Goal: Communication & Community: Answer question/provide support

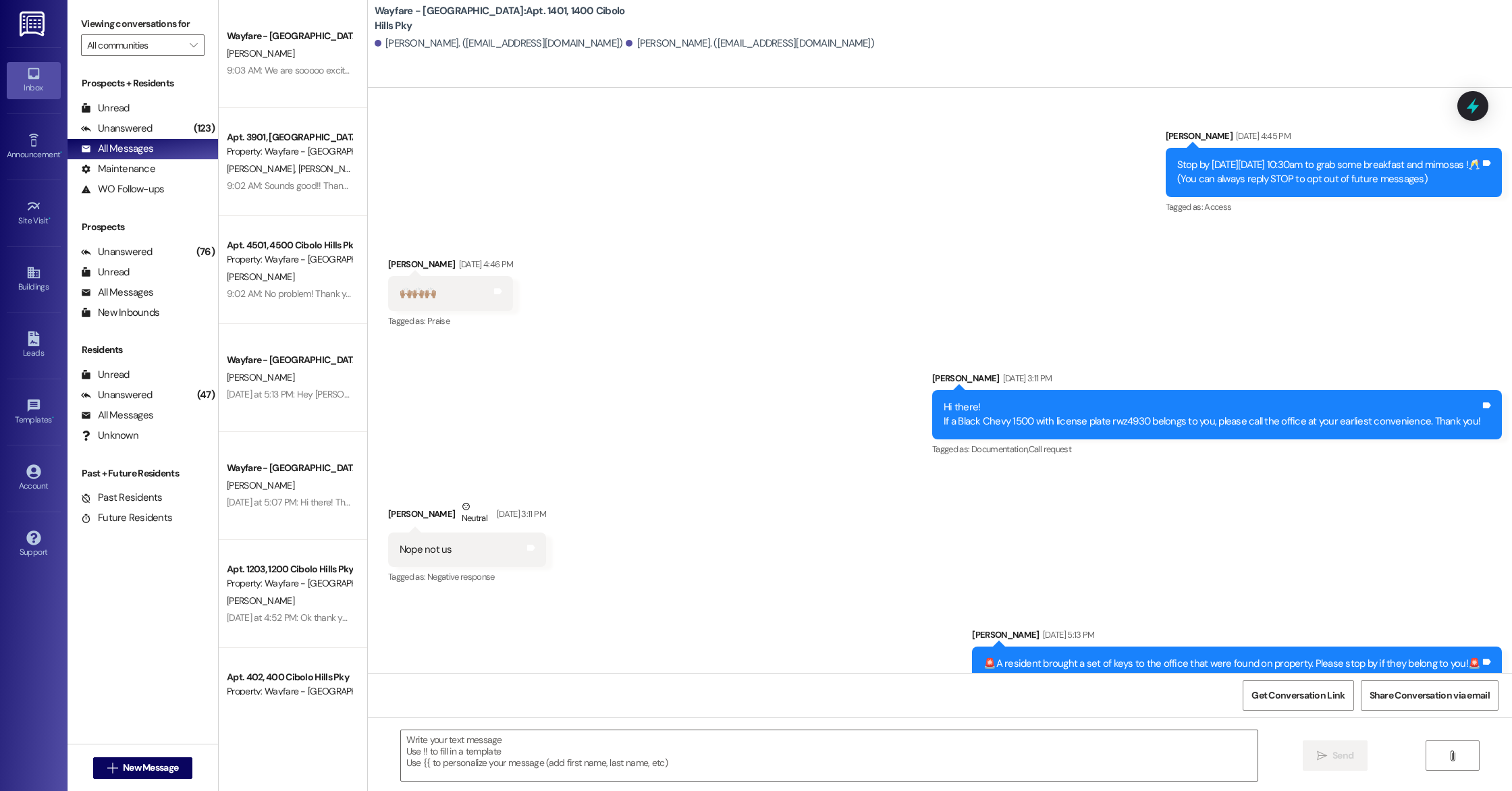
scroll to position [39273, 0]
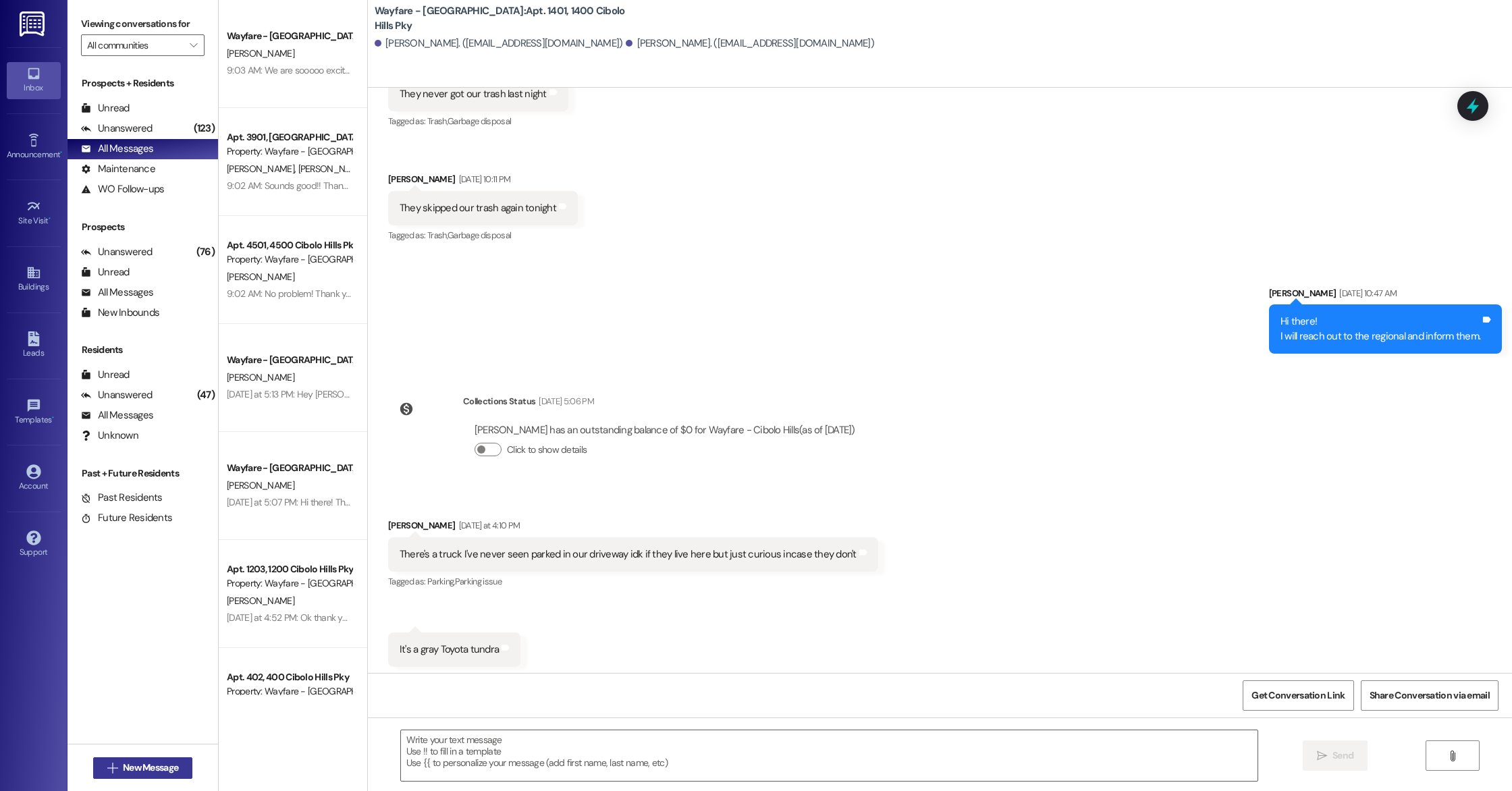
click at [123, 767] on span "New Message" at bounding box center [151, 767] width 56 height 14
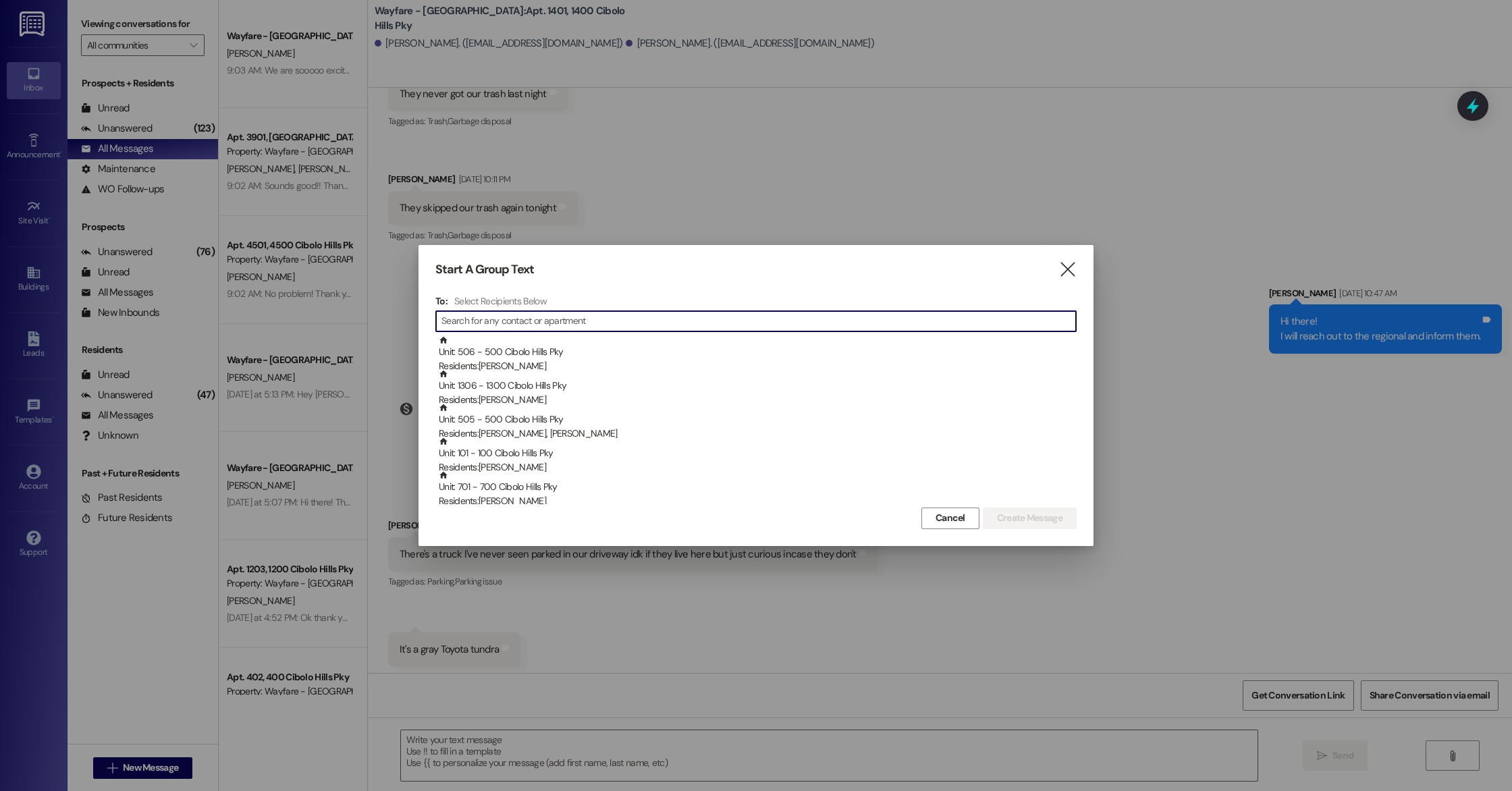
click at [541, 321] on input at bounding box center [759, 321] width 635 height 19
click at [517, 320] on input at bounding box center [759, 321] width 635 height 19
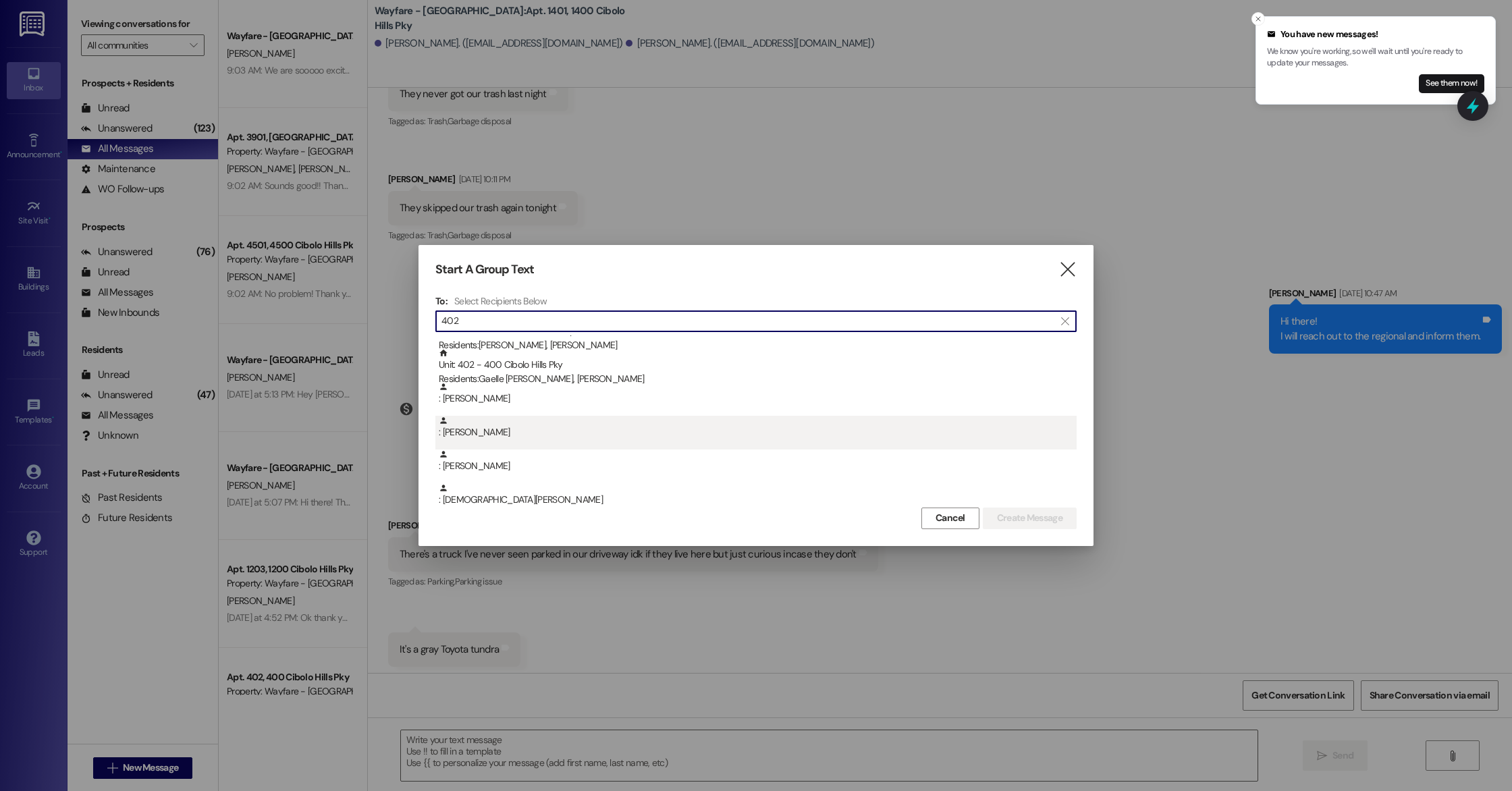
scroll to position [94, 0]
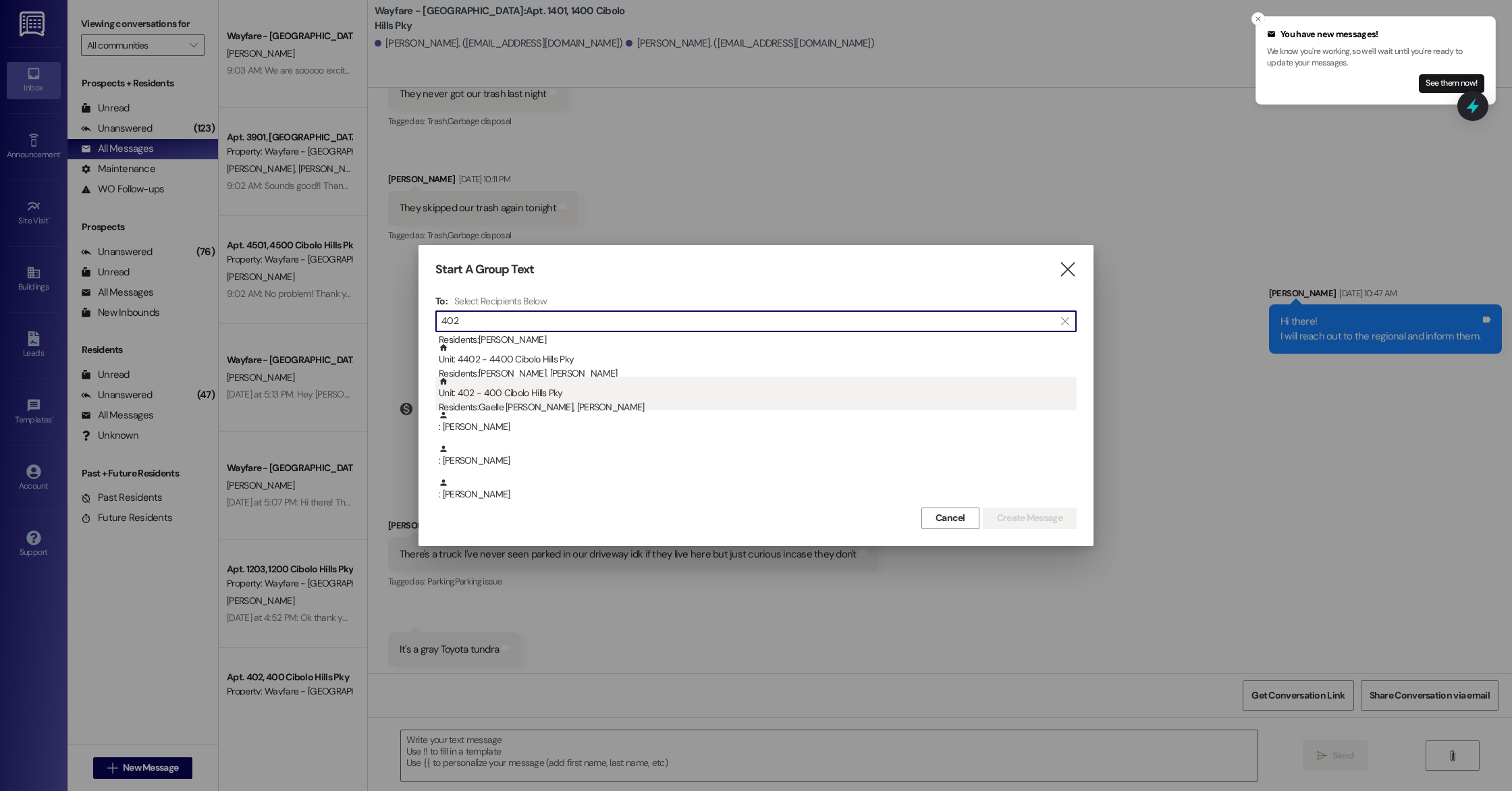
type input "402"
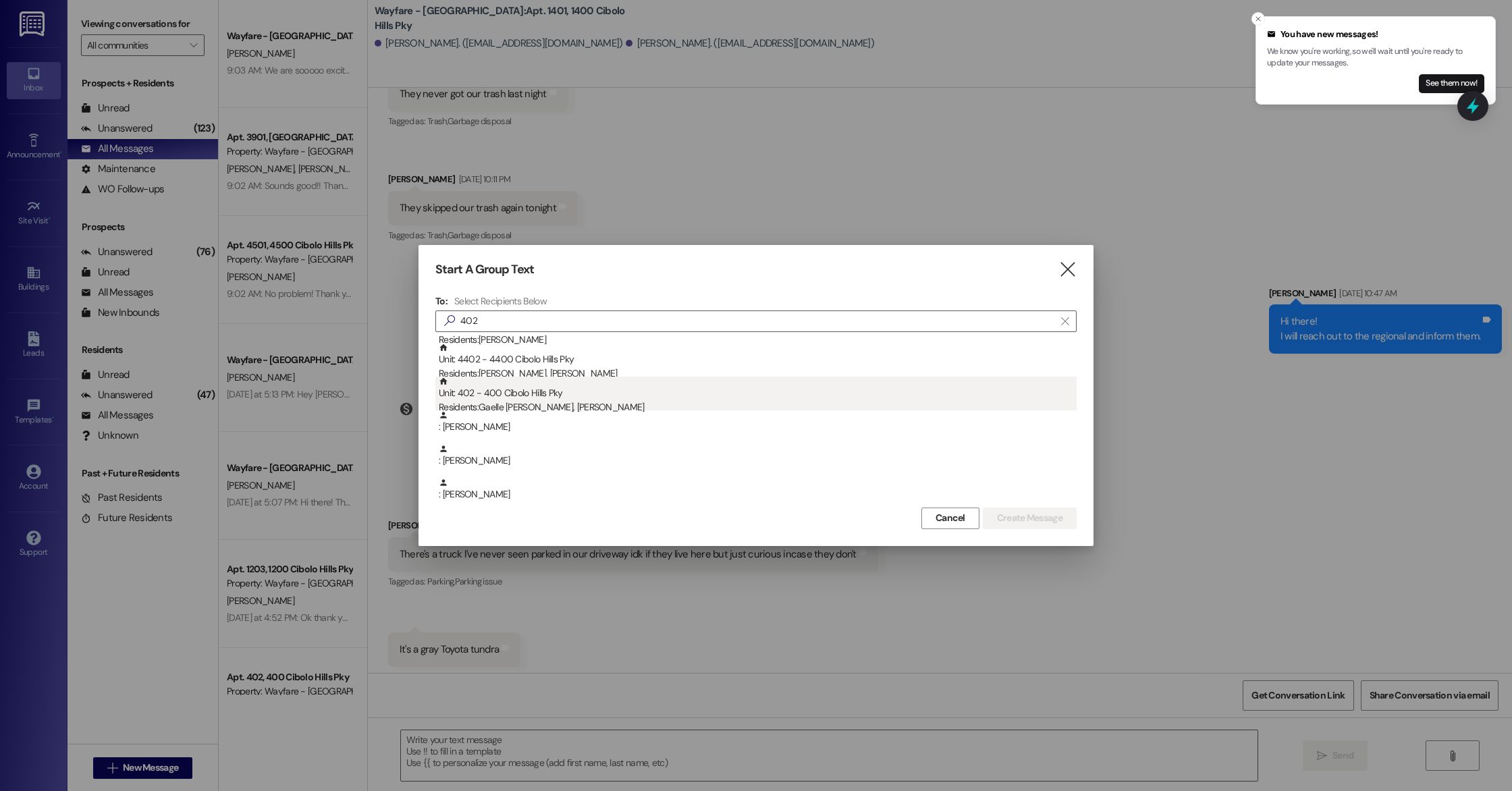
click at [579, 407] on div "Residents: [PERSON_NAME], [PERSON_NAME]" at bounding box center [758, 407] width 638 height 14
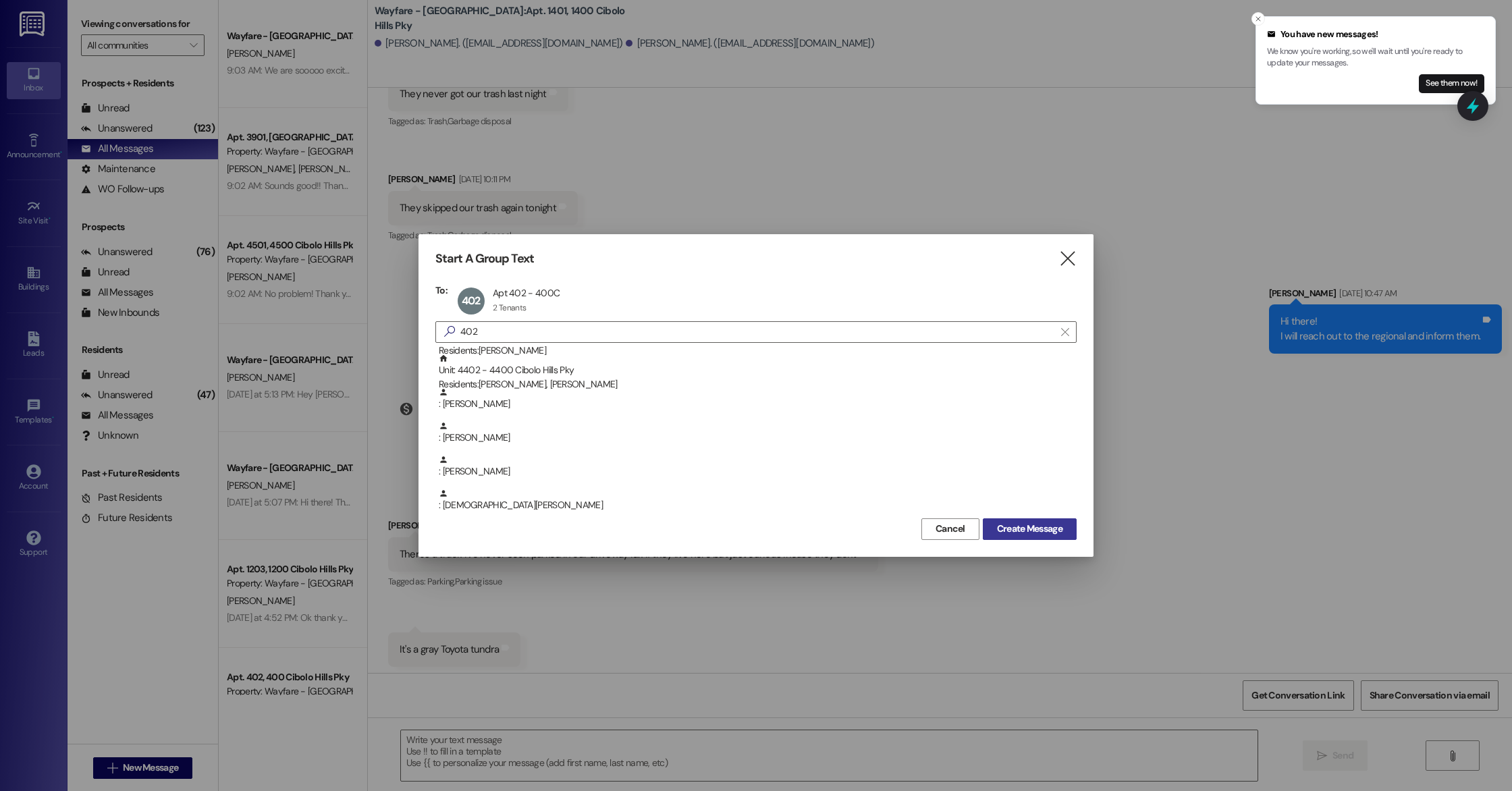
click at [1033, 535] on span "Create Message" at bounding box center [1030, 528] width 65 height 14
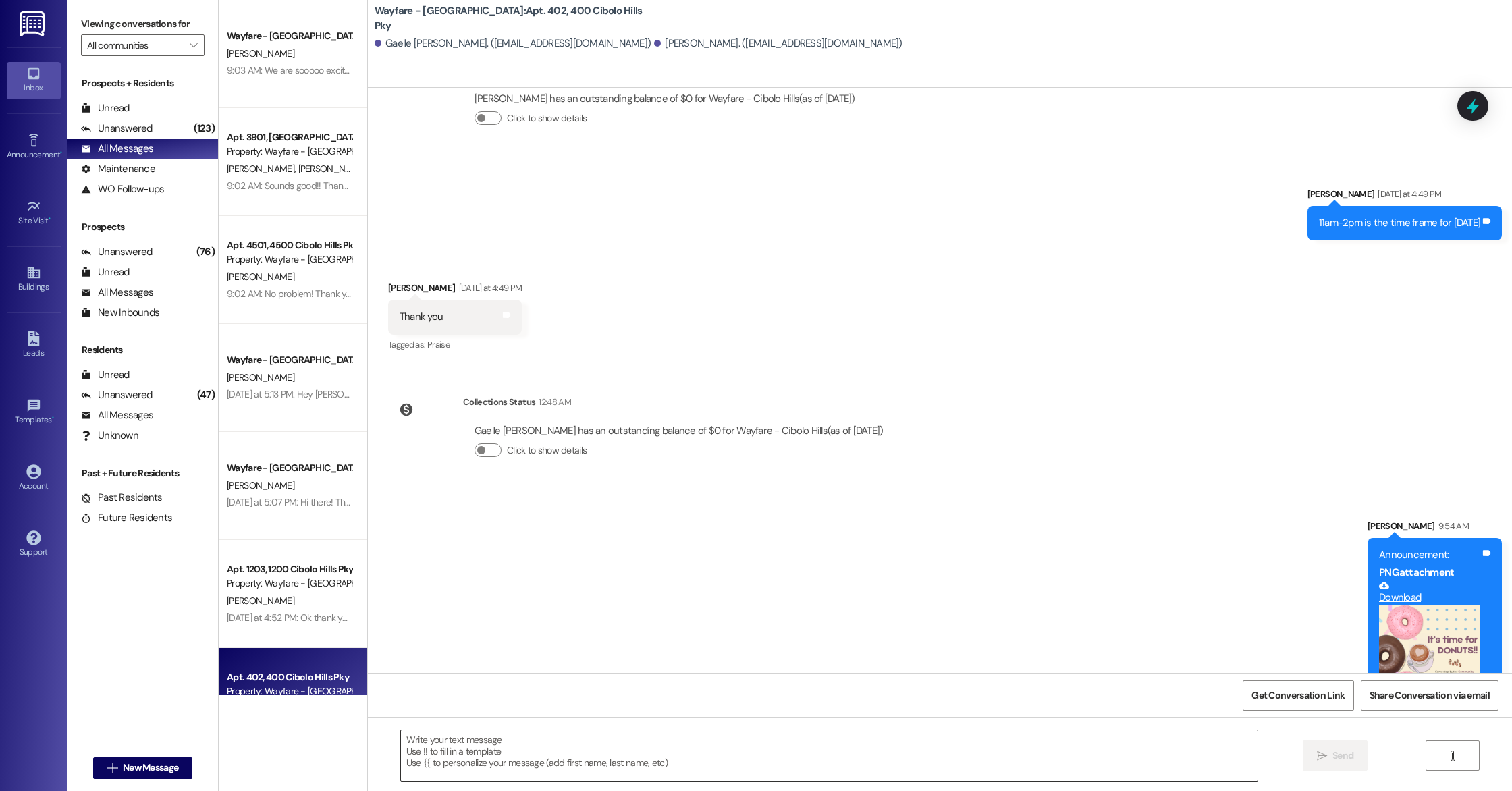
click at [484, 744] on textarea at bounding box center [829, 756] width 857 height 51
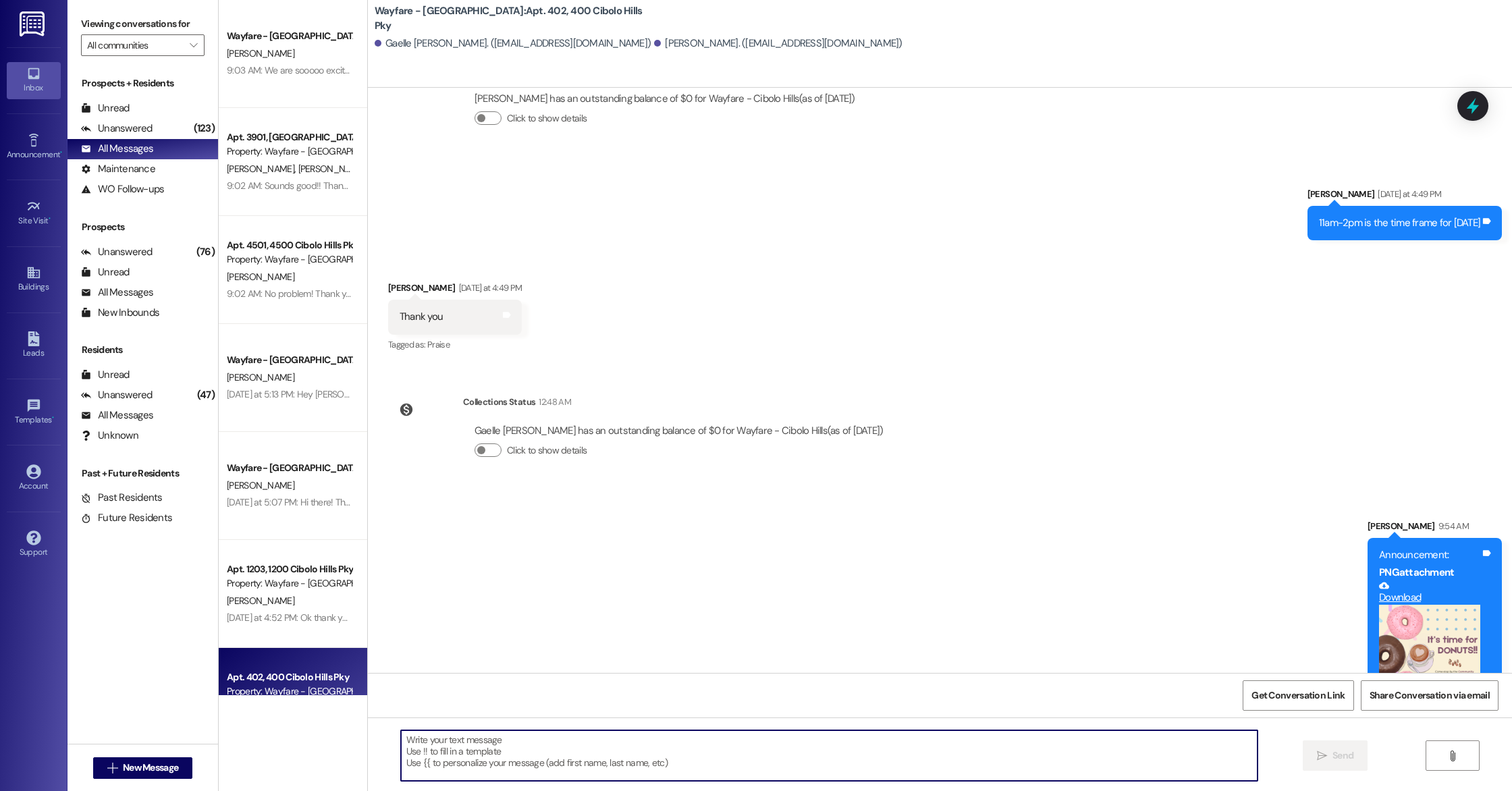
scroll to position [15683, 0]
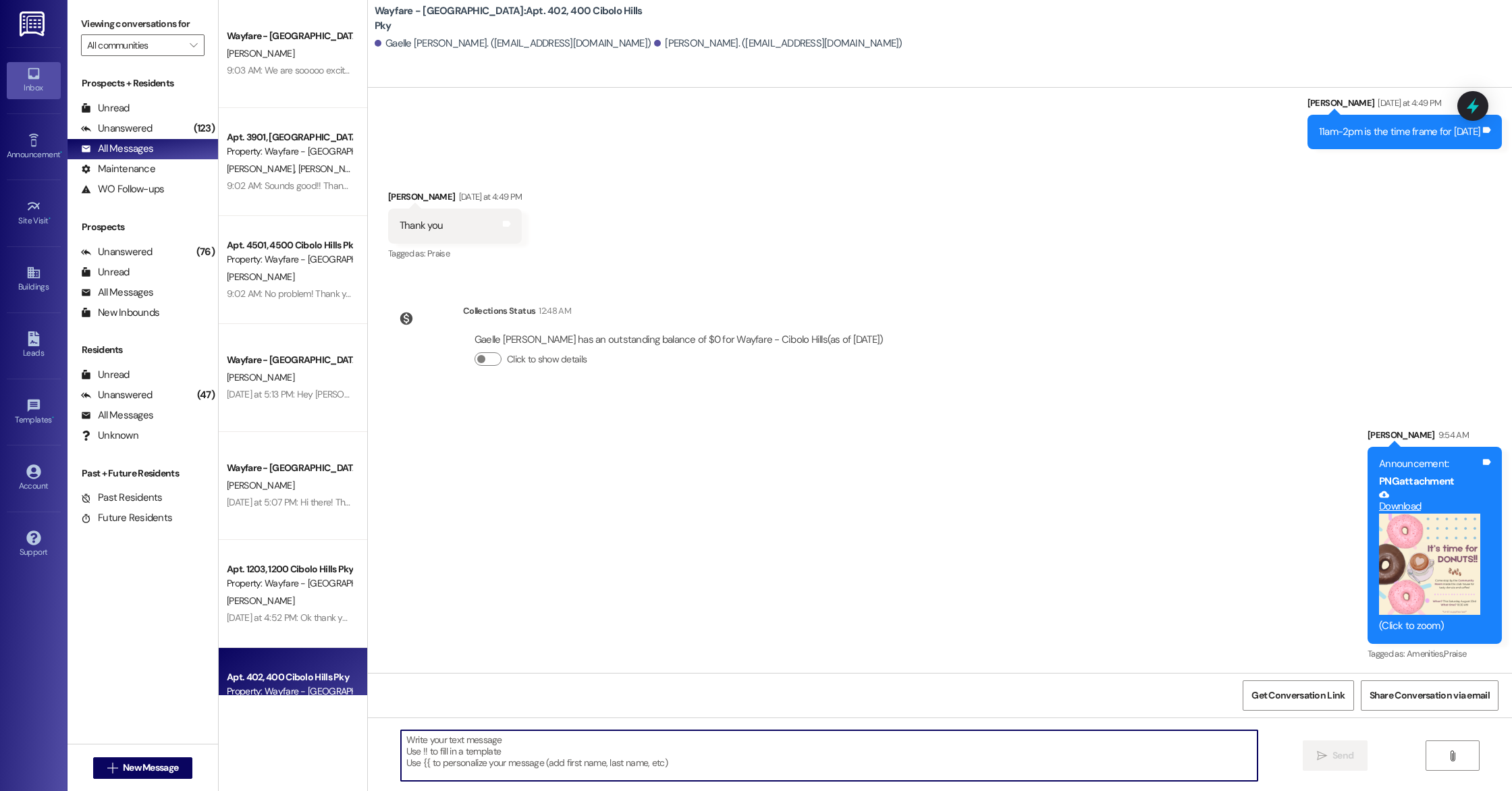
type textarea "L"
click at [430, 736] on textarea "Hi there! [PERSON_NAME] is on there way to fix the stove!" at bounding box center [829, 756] width 857 height 51
type textarea "Hi there, [PERSON_NAME] is on there way to fix the stove!"
click at [1353, 748] on button " Send" at bounding box center [1336, 755] width 65 height 30
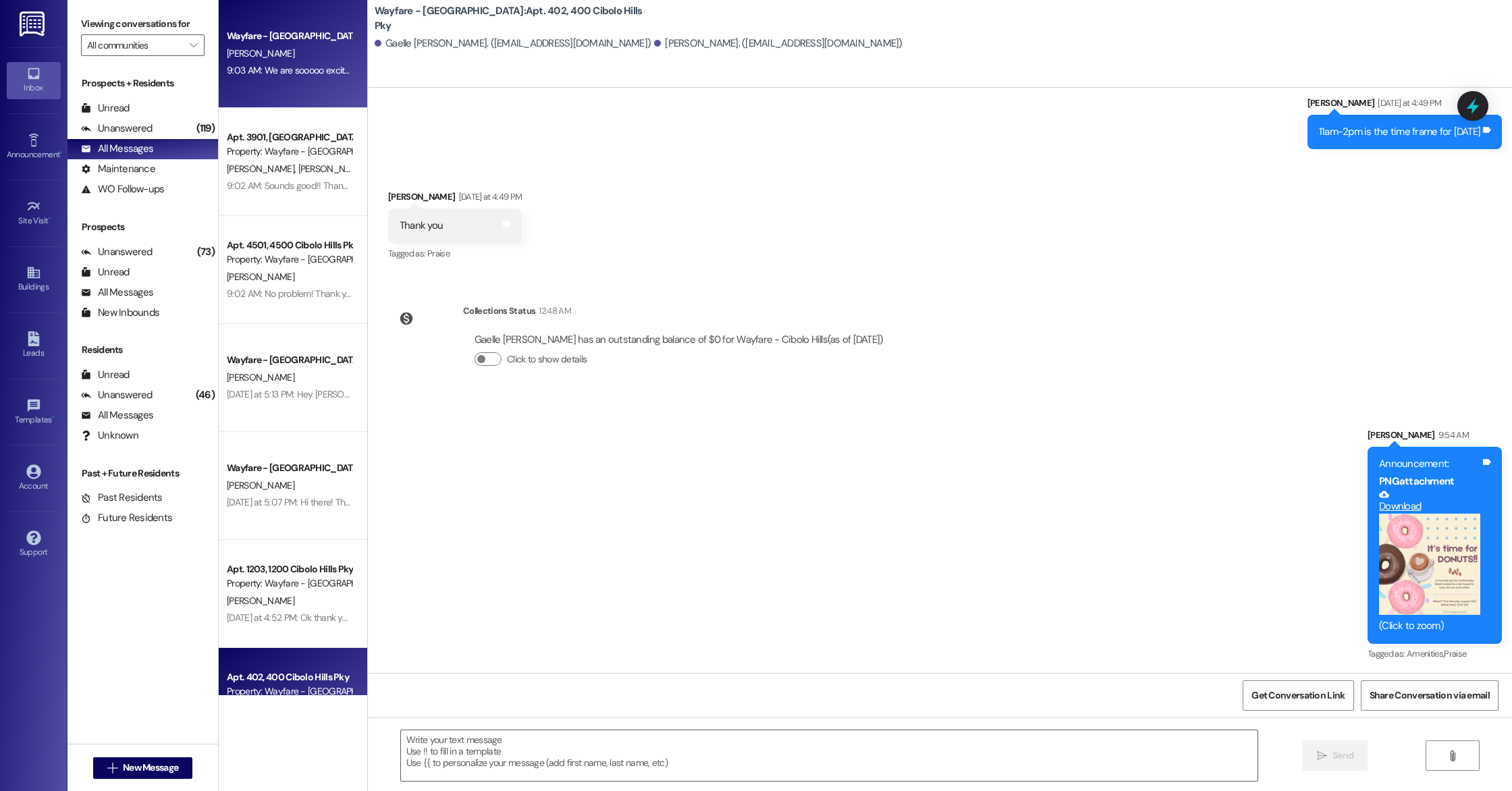
click at [308, 54] on div "[PERSON_NAME]" at bounding box center [290, 53] width 128 height 17
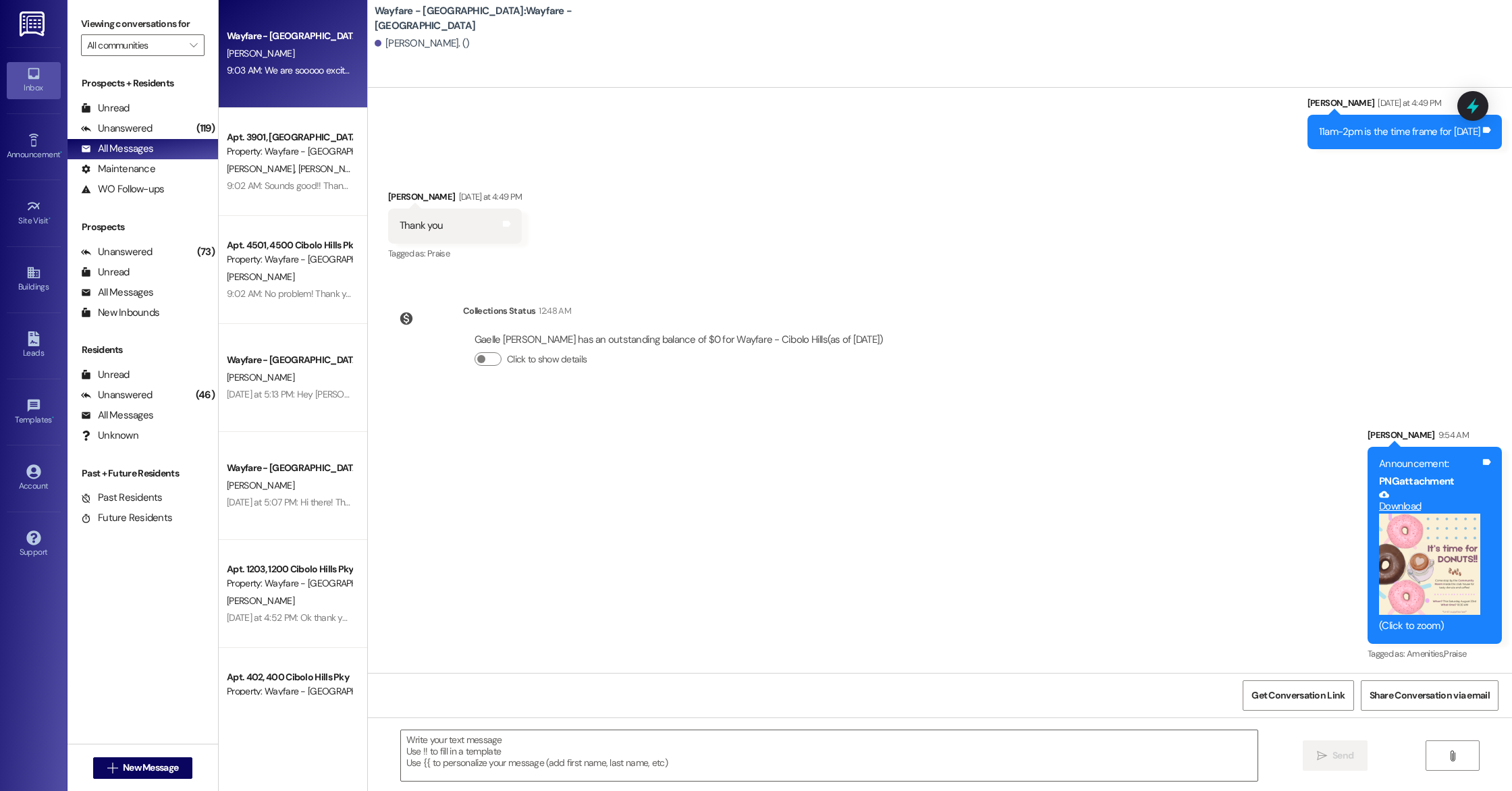
scroll to position [0, 0]
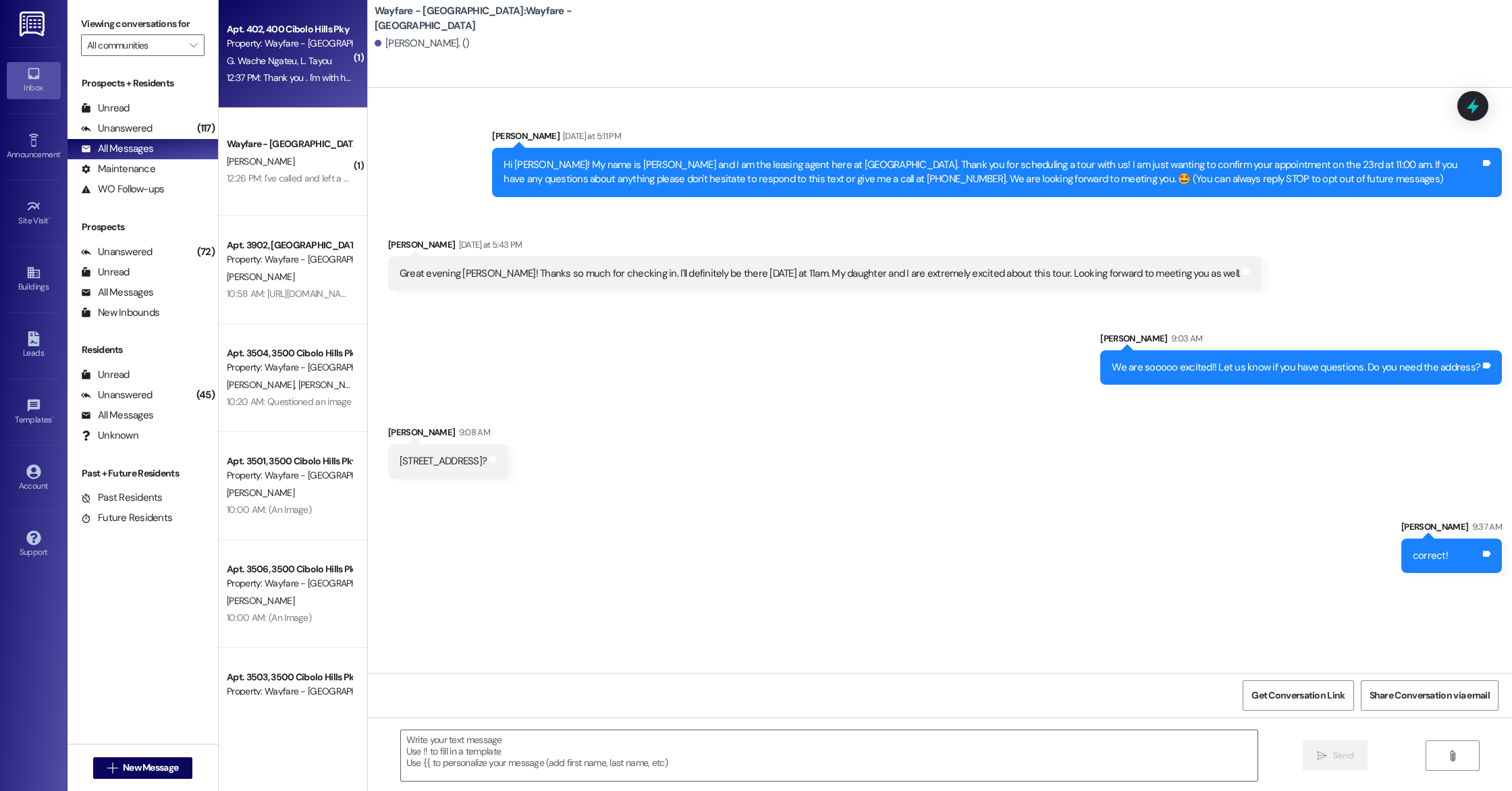
click at [315, 73] on div "12:37 PM: Thank you . I'm with him That's the very first technician that did th…" at bounding box center [403, 77] width 353 height 12
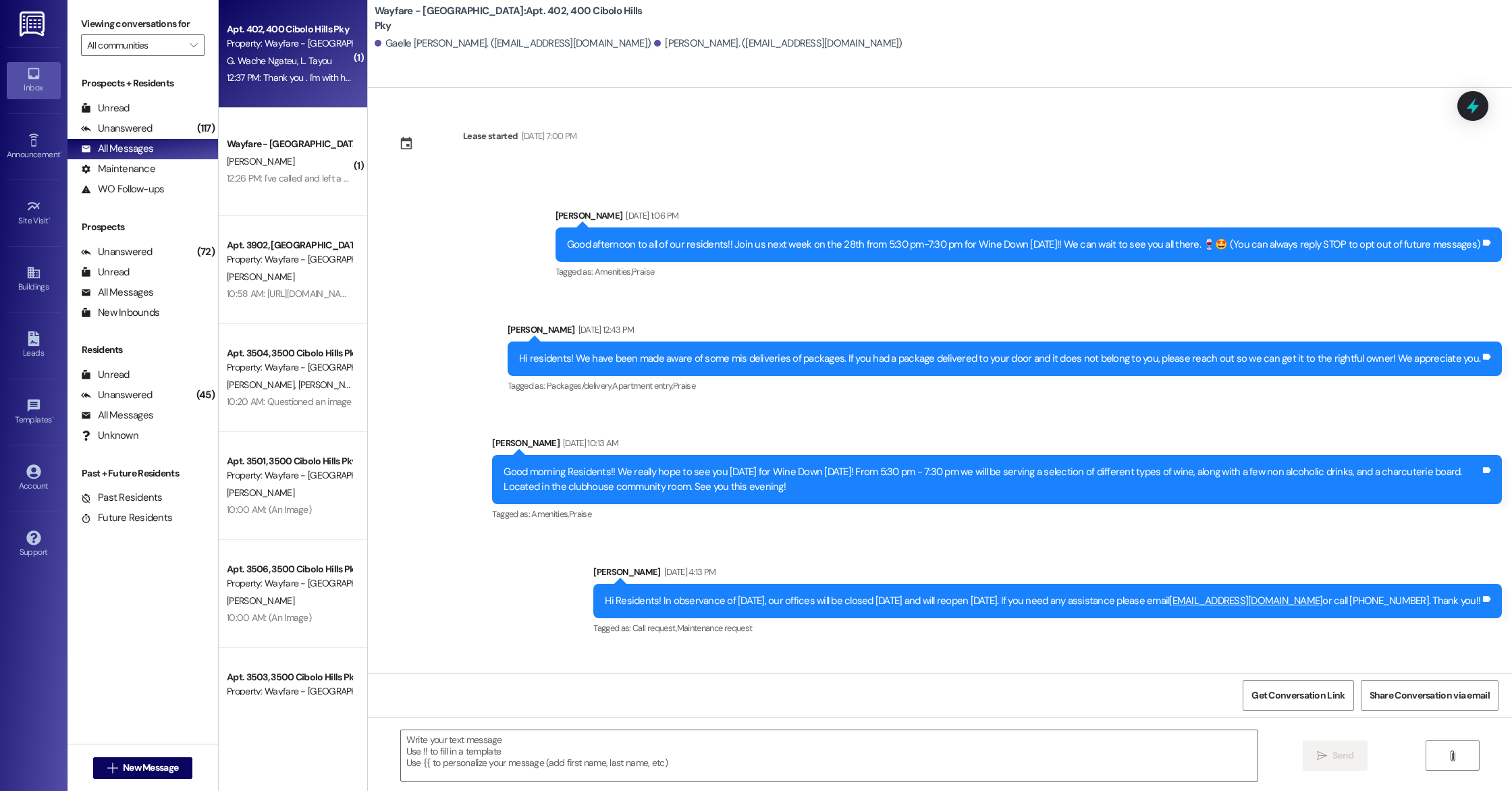
scroll to position [15906, 0]
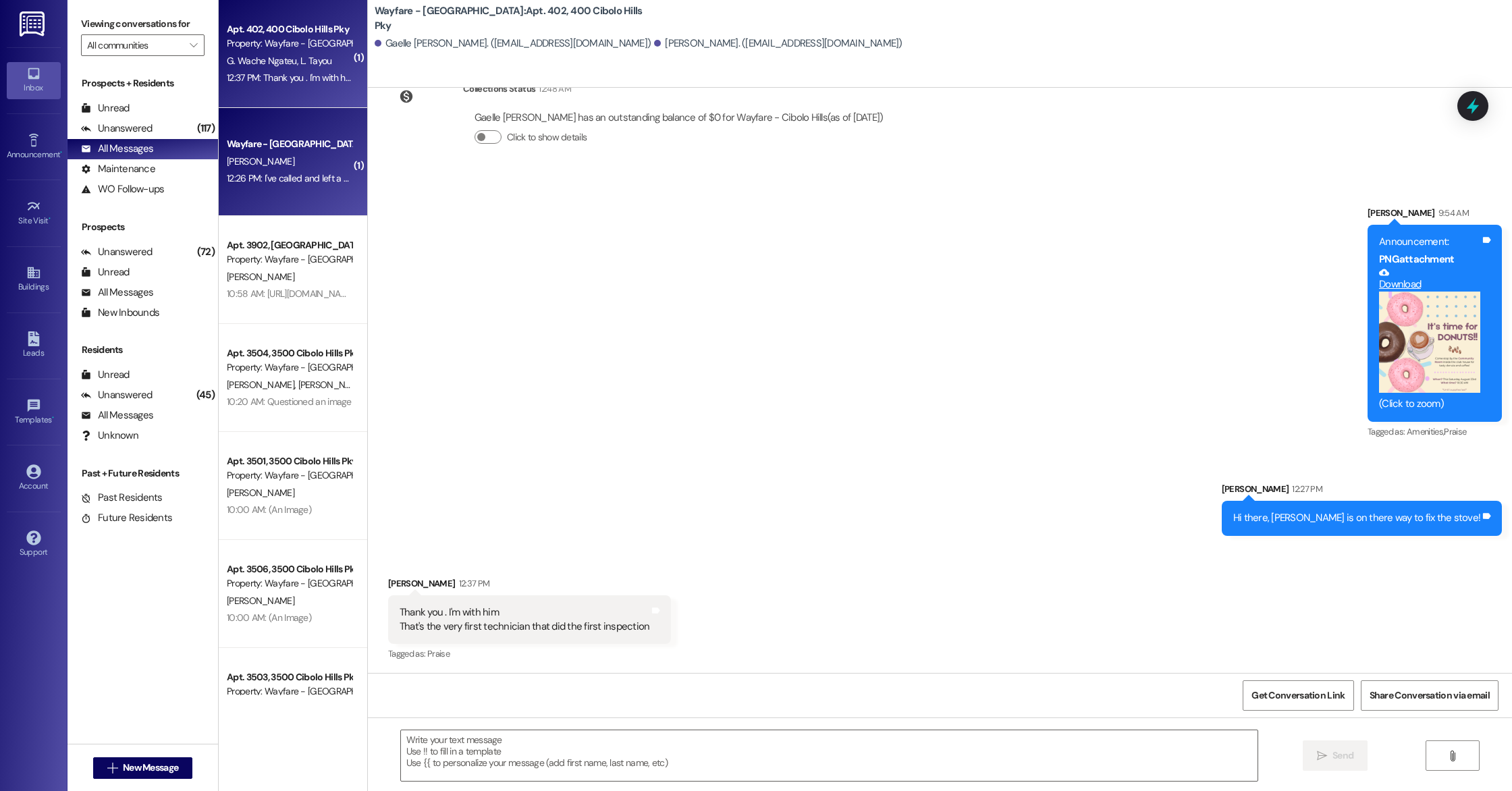
click at [274, 193] on div "Wayfare - Cibolo Hills Prospect [PERSON_NAME] 12:26 PM: I've called and left a …" at bounding box center [293, 162] width 149 height 108
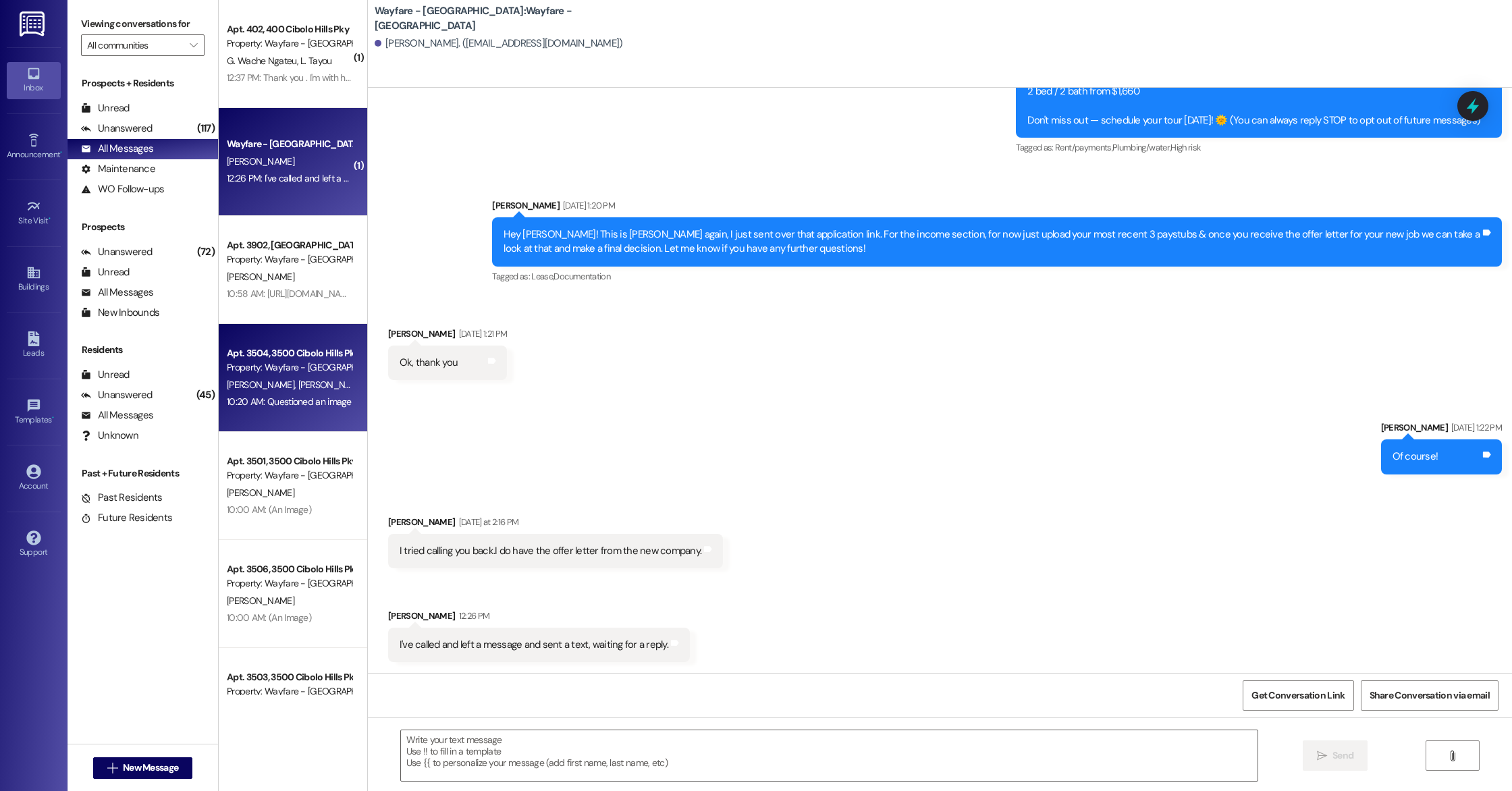
scroll to position [117, 0]
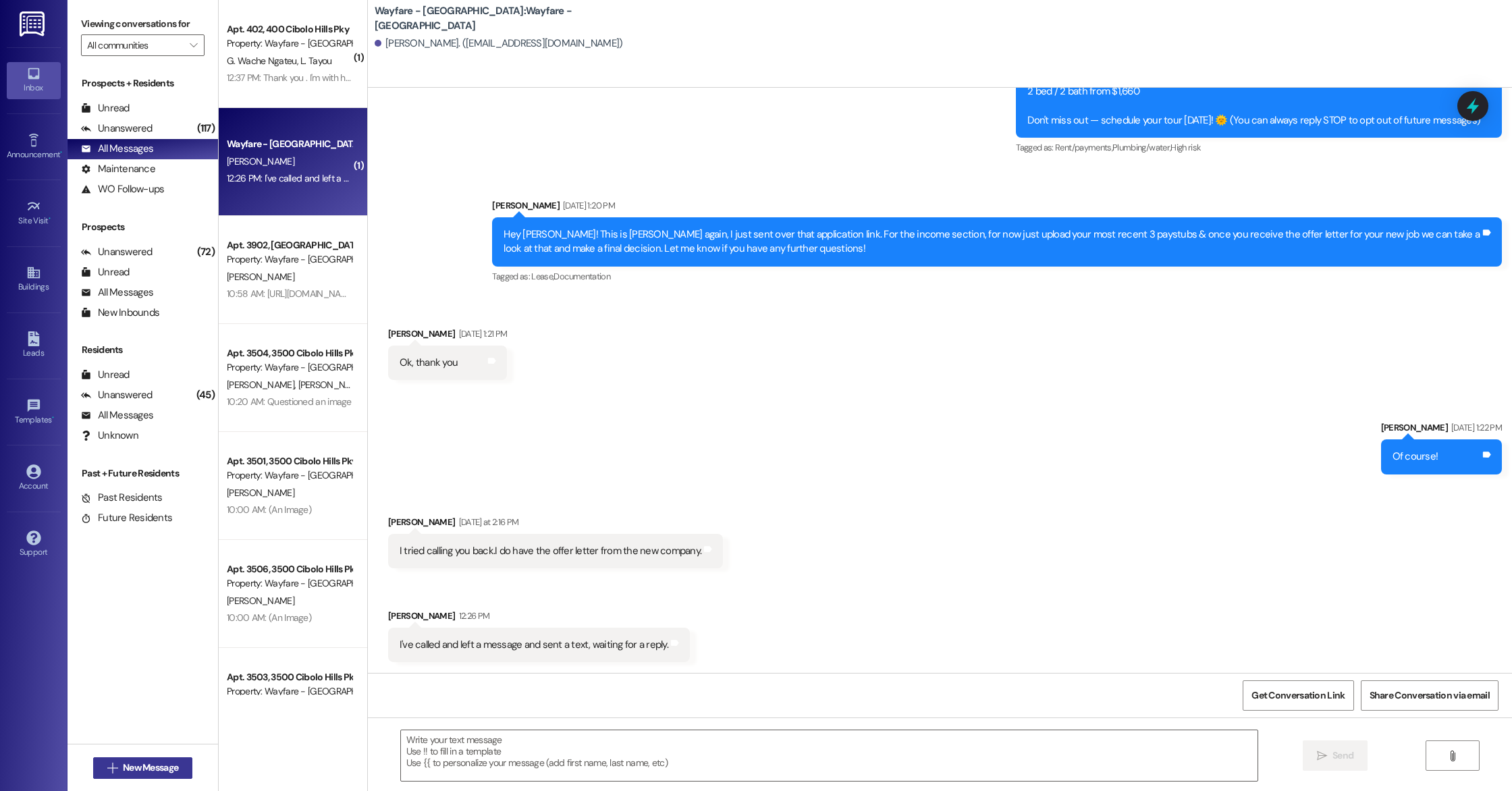
click at [146, 766] on span "New Message" at bounding box center [151, 767] width 56 height 14
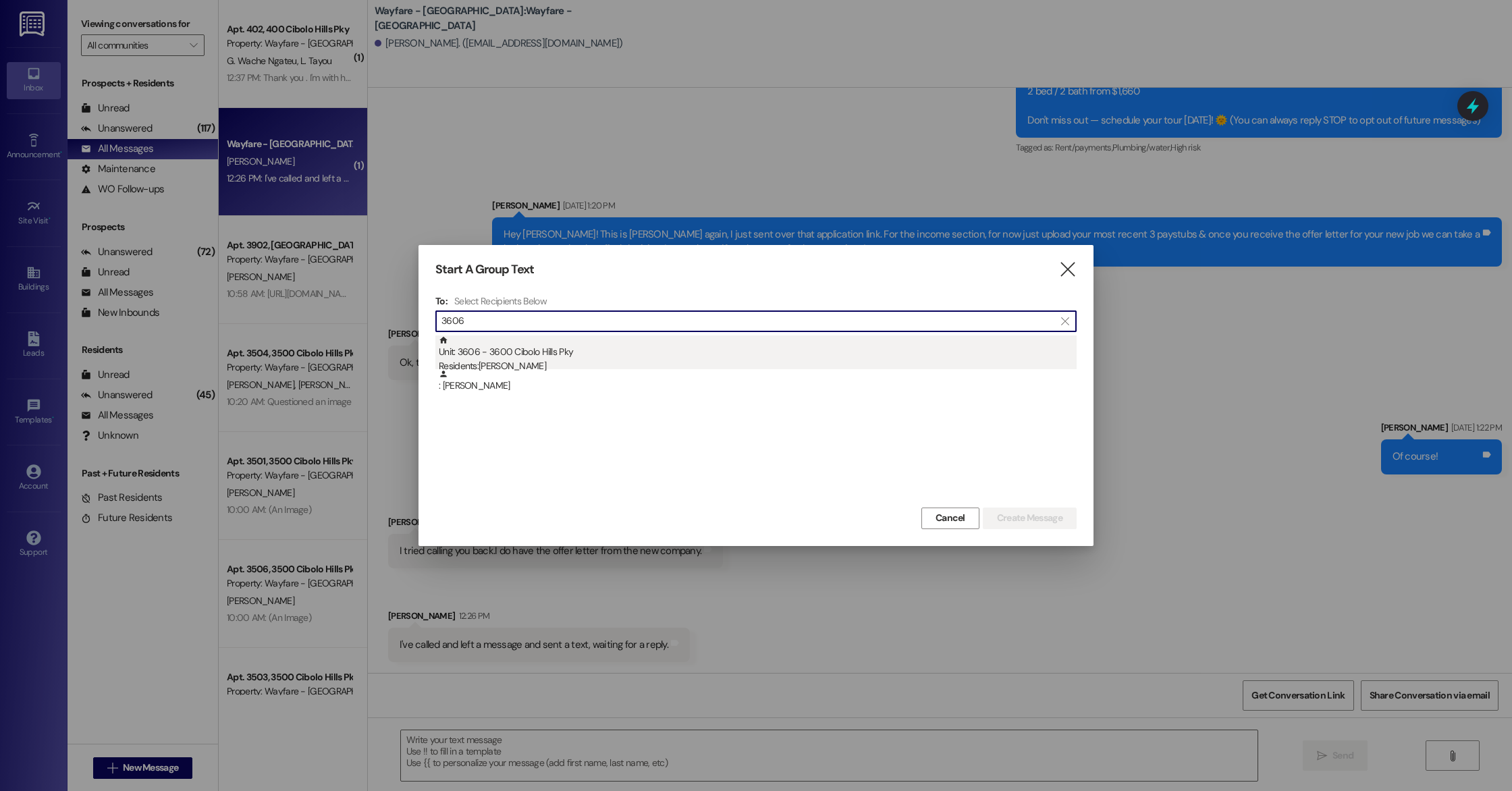
type input "3606"
click at [508, 362] on div "Residents: [PERSON_NAME]" at bounding box center [758, 366] width 638 height 14
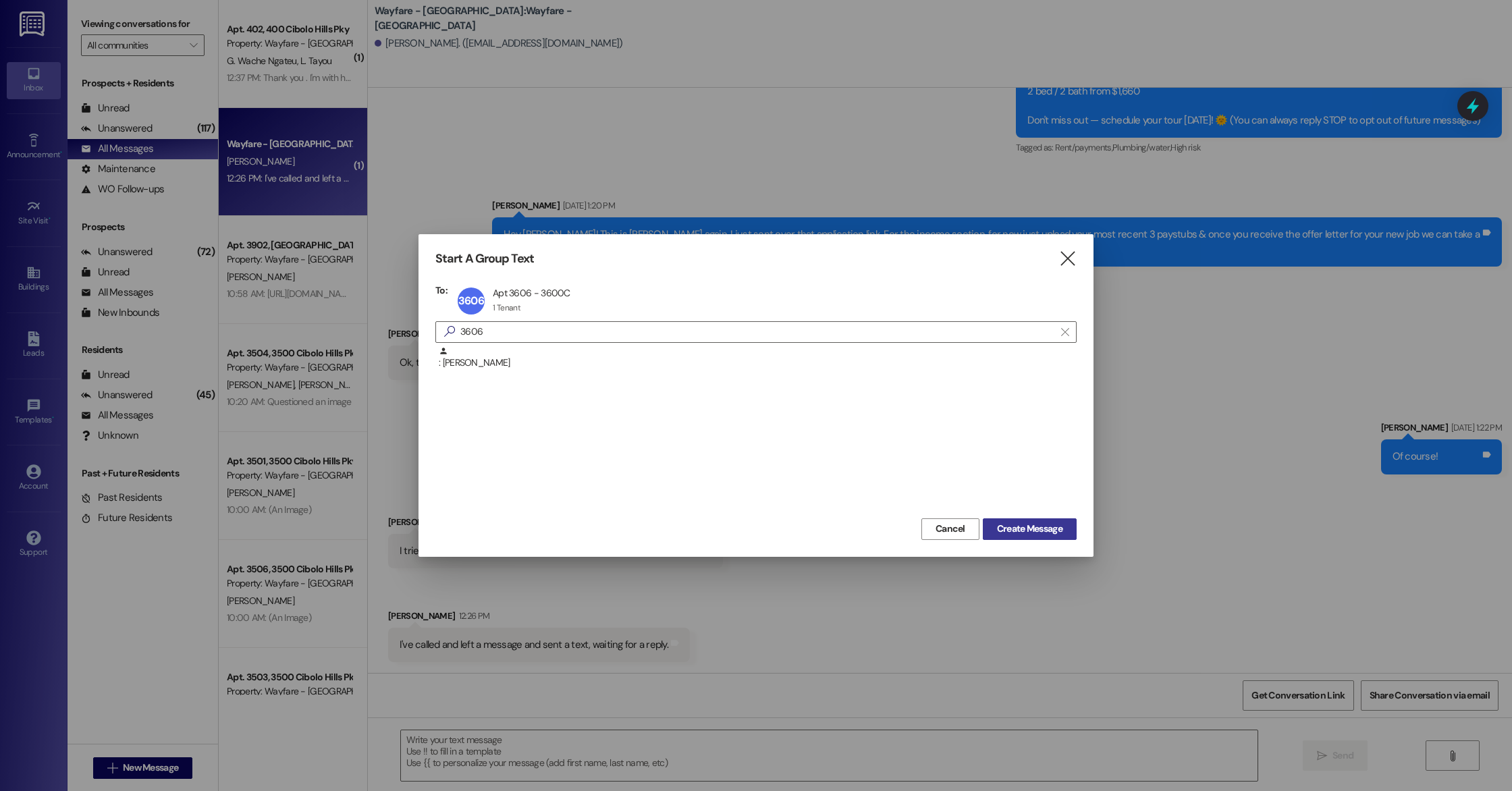
click at [1048, 524] on span "Create Message" at bounding box center [1030, 528] width 65 height 14
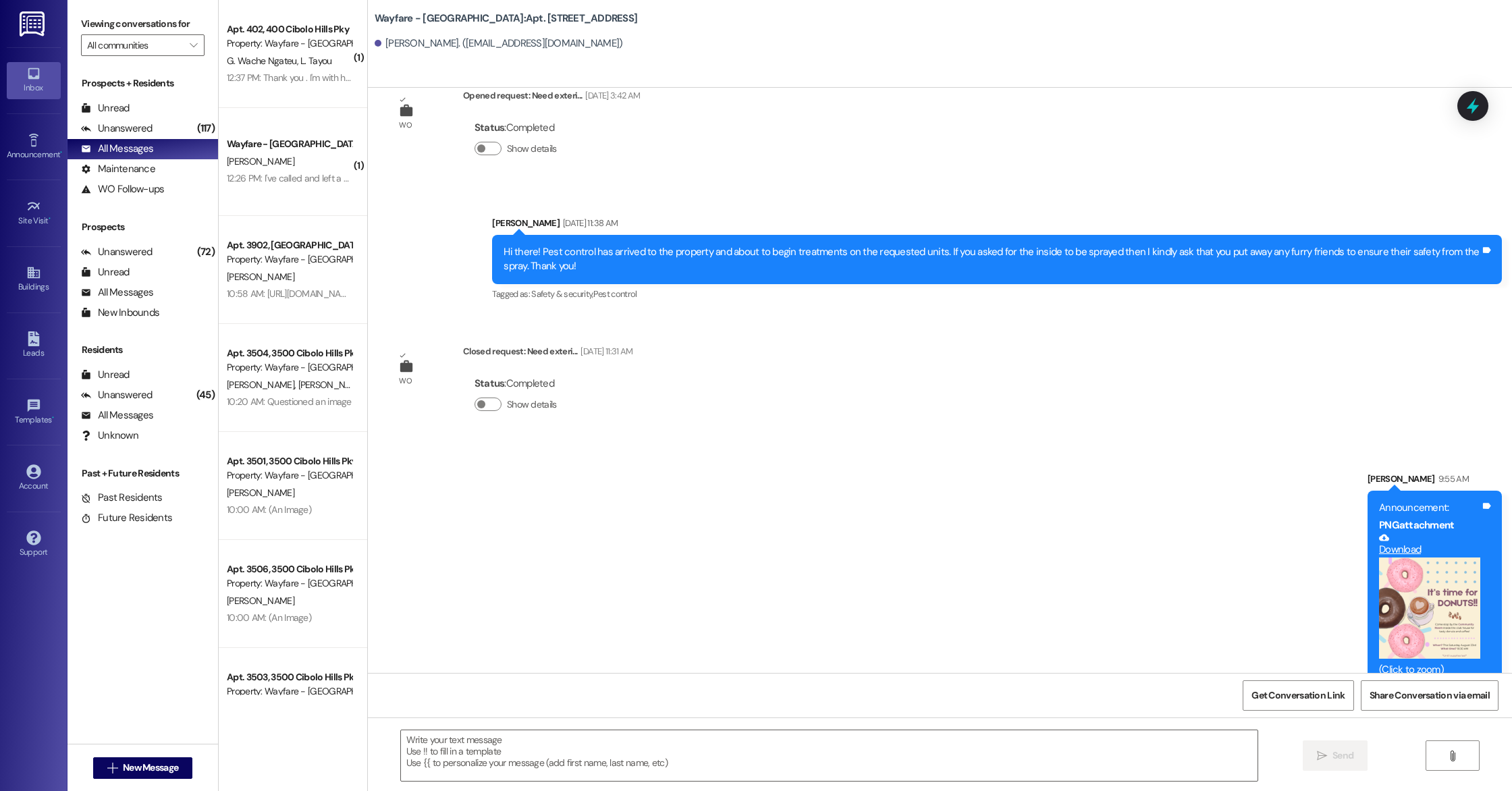
scroll to position [27096, 0]
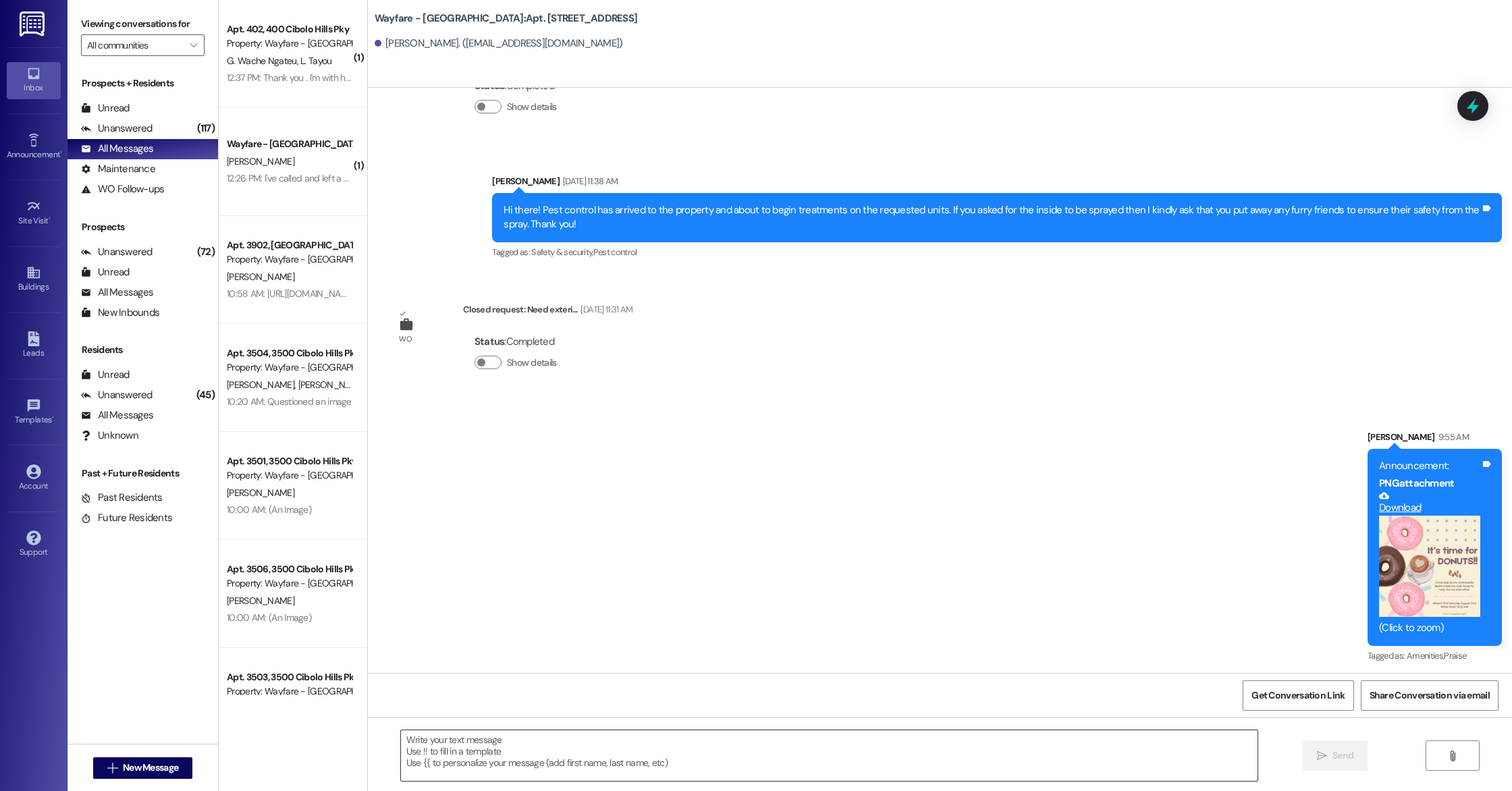
click at [502, 748] on textarea at bounding box center [829, 756] width 857 height 51
